Goal: Complete application form: Complete application form

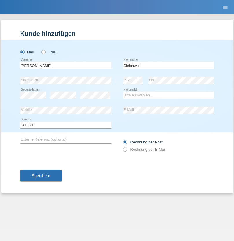
type input "Gleichweit"
select select "CH"
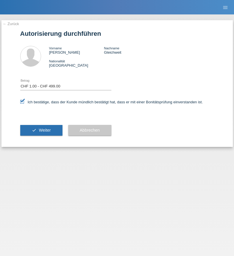
select select "1"
click at [41, 130] on span "Weiter" at bounding box center [45, 130] width 12 height 5
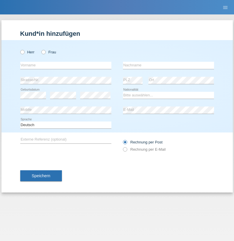
radio input "true"
click at [66, 65] on input "text" at bounding box center [65, 65] width 91 height 7
type input "Abohanan"
click at [168, 65] on input "text" at bounding box center [168, 65] width 91 height 7
type input "Jusuf"
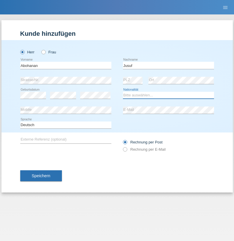
select select "SY"
select select "C"
select select "20"
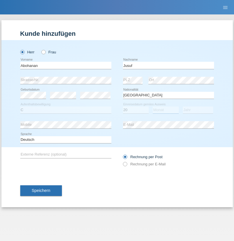
select select "10"
select select "2011"
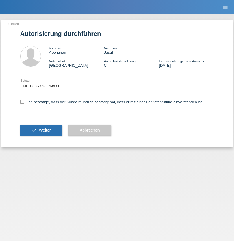
select select "1"
checkbox input "true"
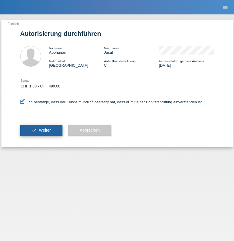
click at [41, 130] on span "Weiter" at bounding box center [45, 130] width 12 height 5
